Goal: Find specific page/section: Find specific page/section

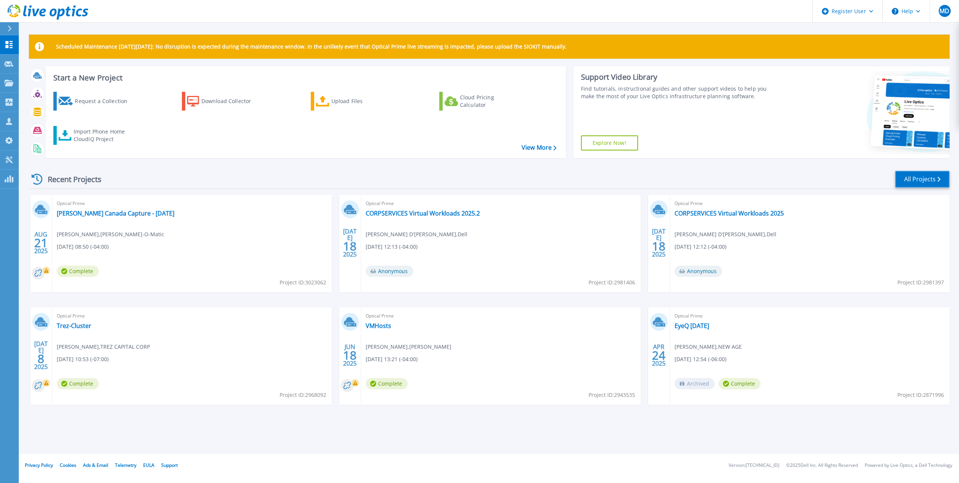
click at [927, 183] on link "All Projects" at bounding box center [922, 179] width 55 height 17
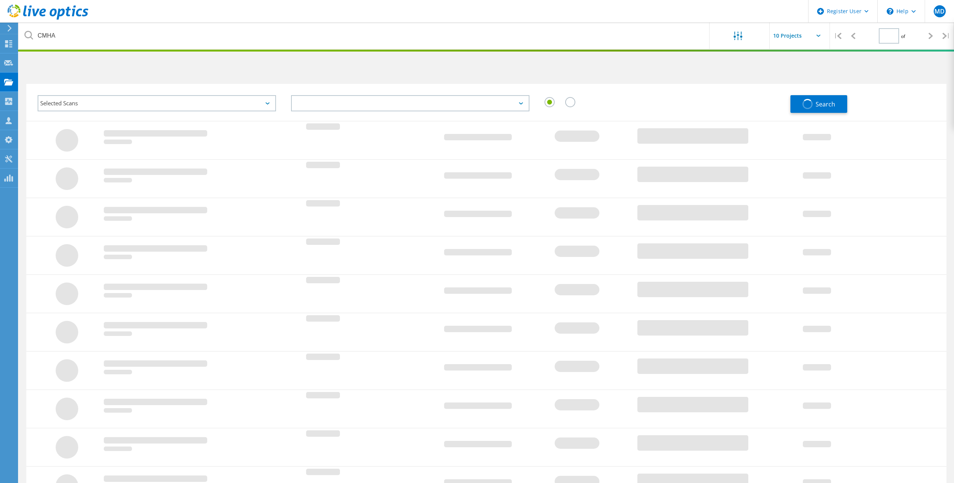
type input "1"
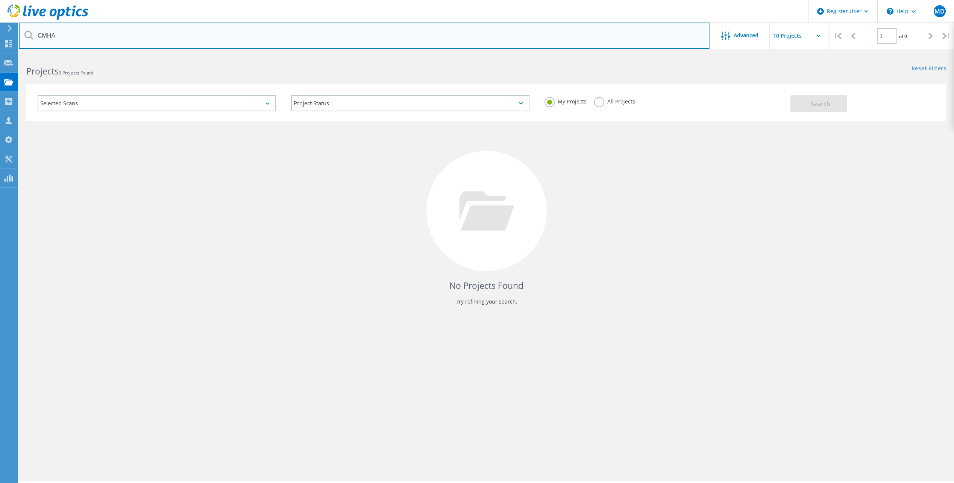
click at [277, 37] on input "CMHA" at bounding box center [364, 36] width 691 height 26
type input "OCADU"
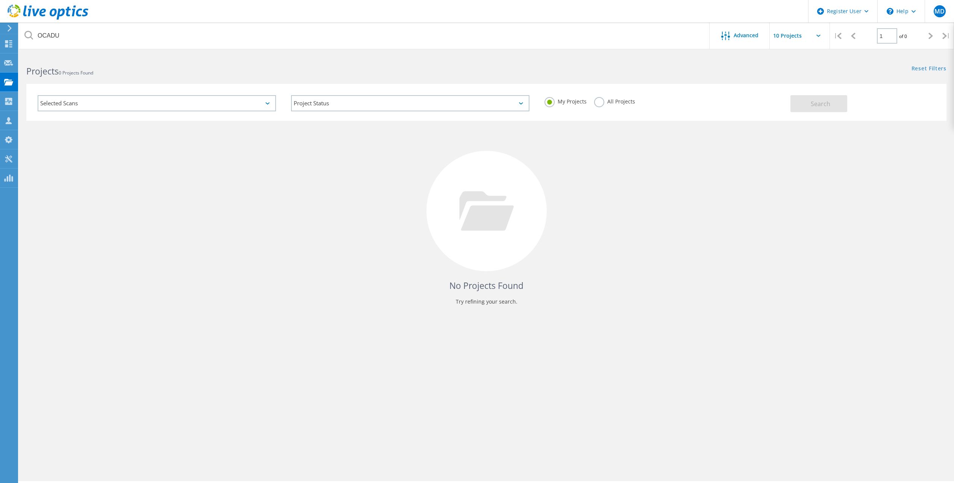
click at [603, 102] on label "All Projects" at bounding box center [614, 100] width 41 height 7
click at [0, 0] on input "All Projects" at bounding box center [0, 0] width 0 height 0
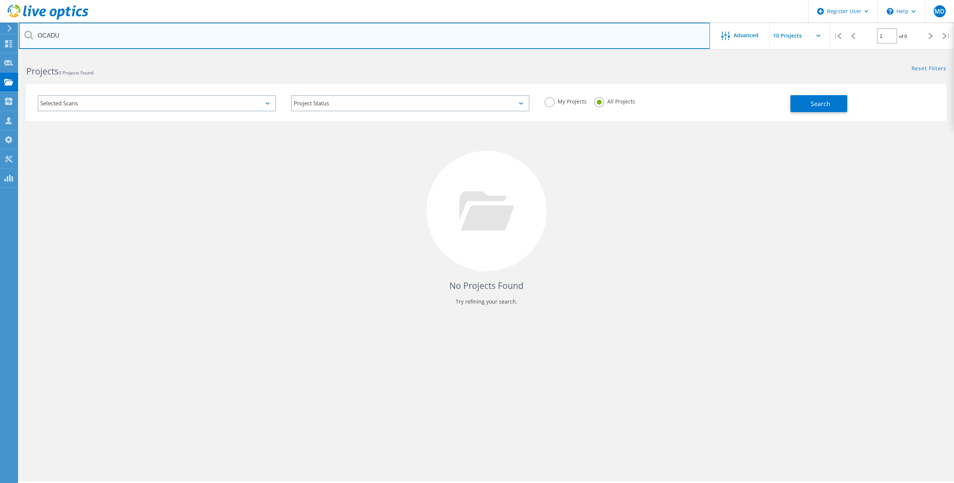
click at [632, 36] on input "OCADU" at bounding box center [364, 36] width 691 height 26
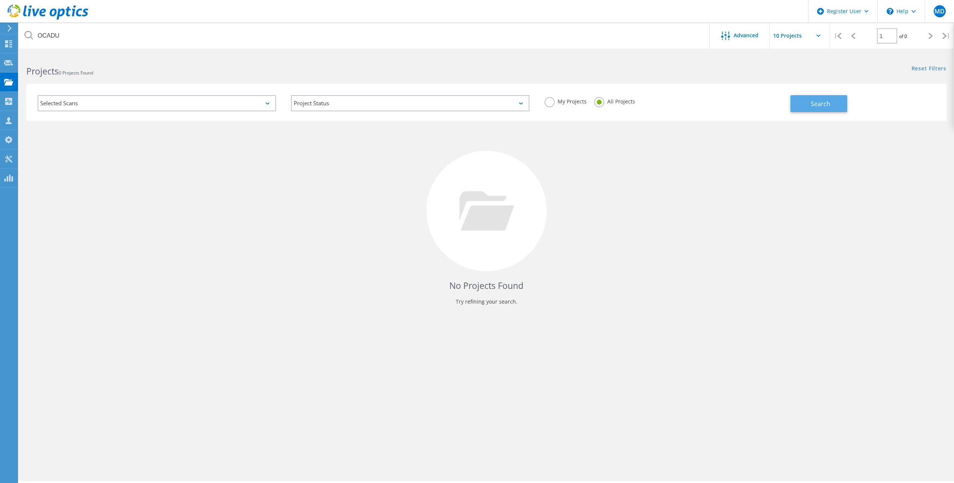
click at [823, 108] on button "Search" at bounding box center [818, 103] width 57 height 17
